Goal: Information Seeking & Learning: Learn about a topic

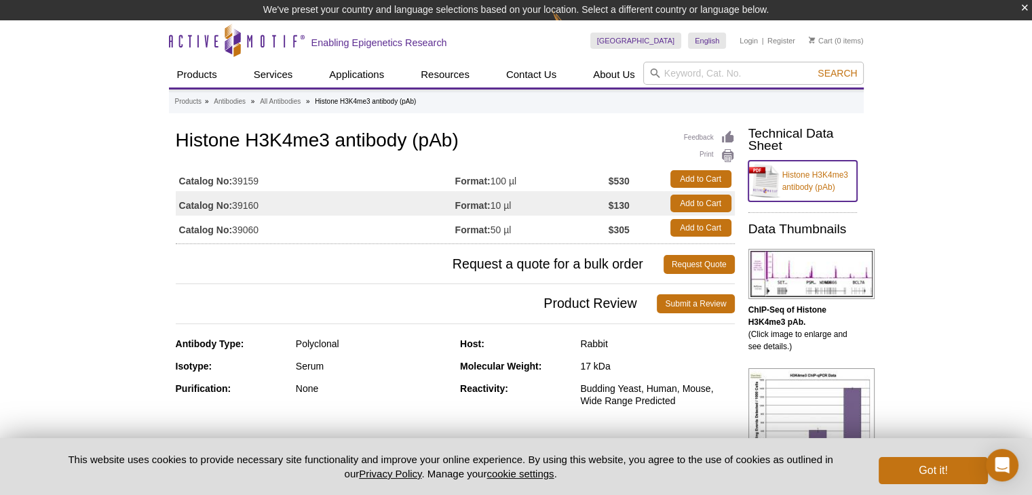
click at [781, 180] on link "Histone H3K4me3 antibody (pAb)" at bounding box center [802, 181] width 109 height 41
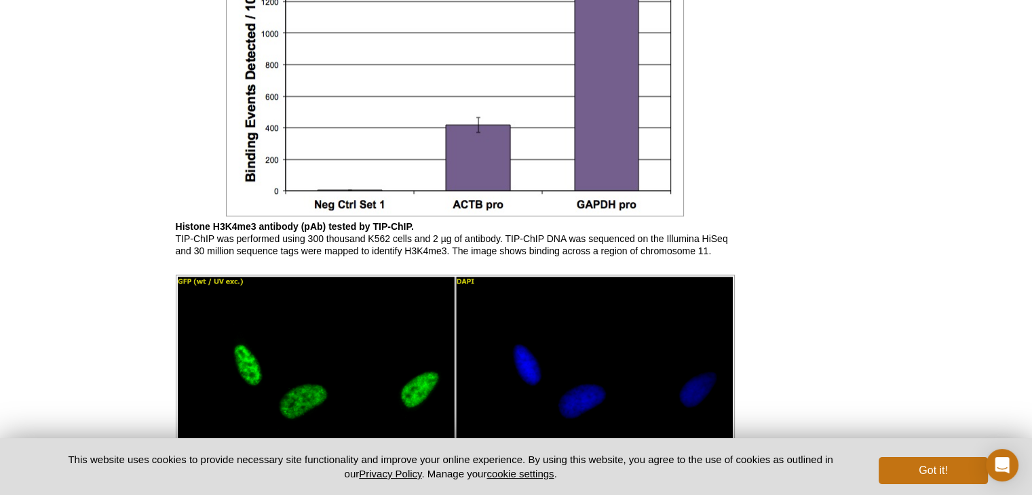
scroll to position [1408, 0]
click at [334, 298] on img at bounding box center [455, 484] width 559 height 421
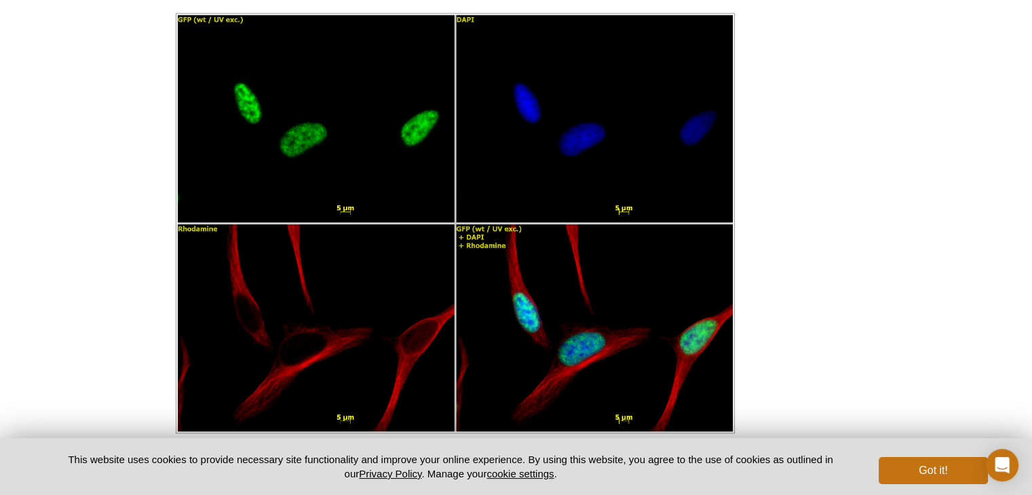
scroll to position [1669, 0]
click at [474, 463] on link "alpha Tubulin mAb (Clone 5-B-1-2)" at bounding box center [480, 468] width 147 height 11
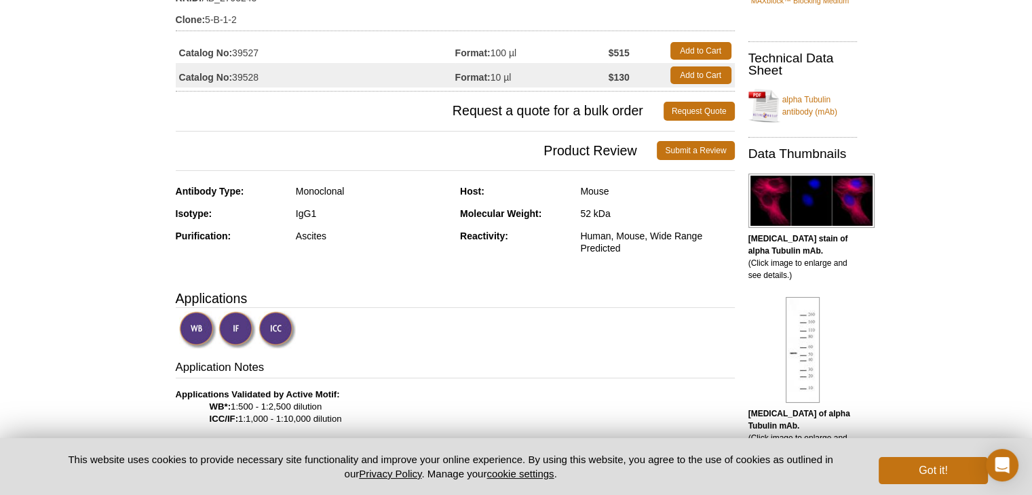
scroll to position [122, 0]
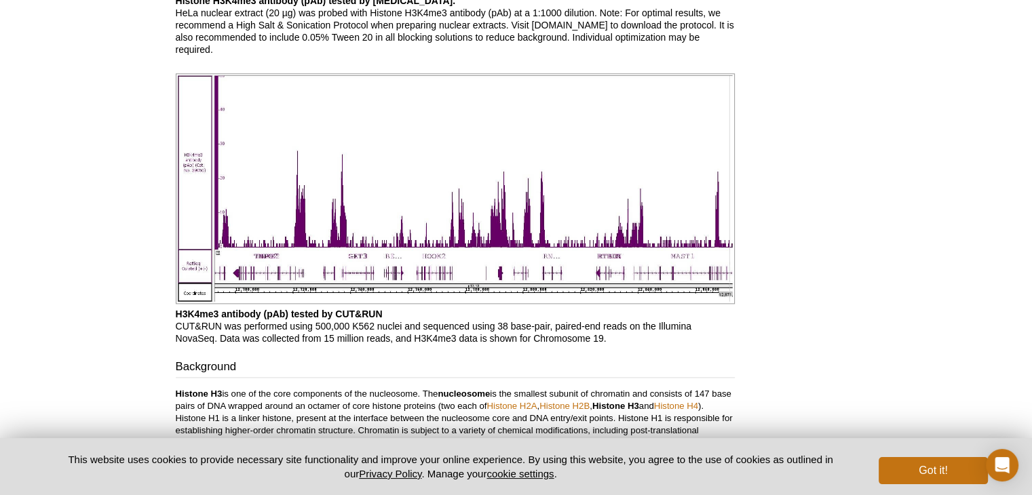
scroll to position [1648, 0]
